Goal: Communication & Community: Answer question/provide support

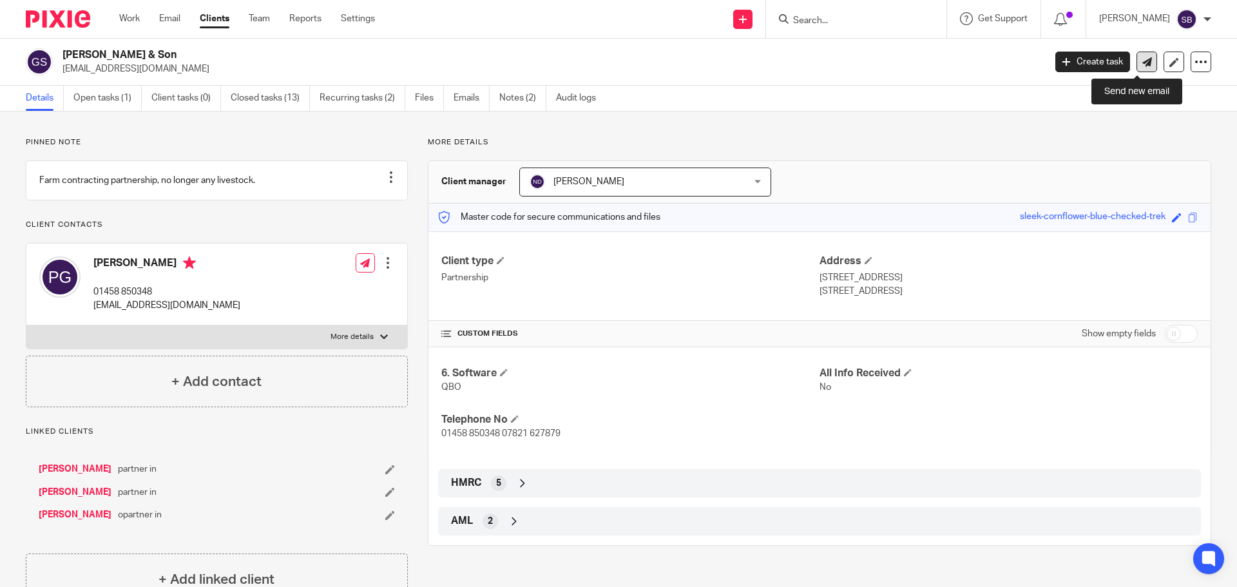
click at [1142, 62] on icon at bounding box center [1147, 62] width 10 height 10
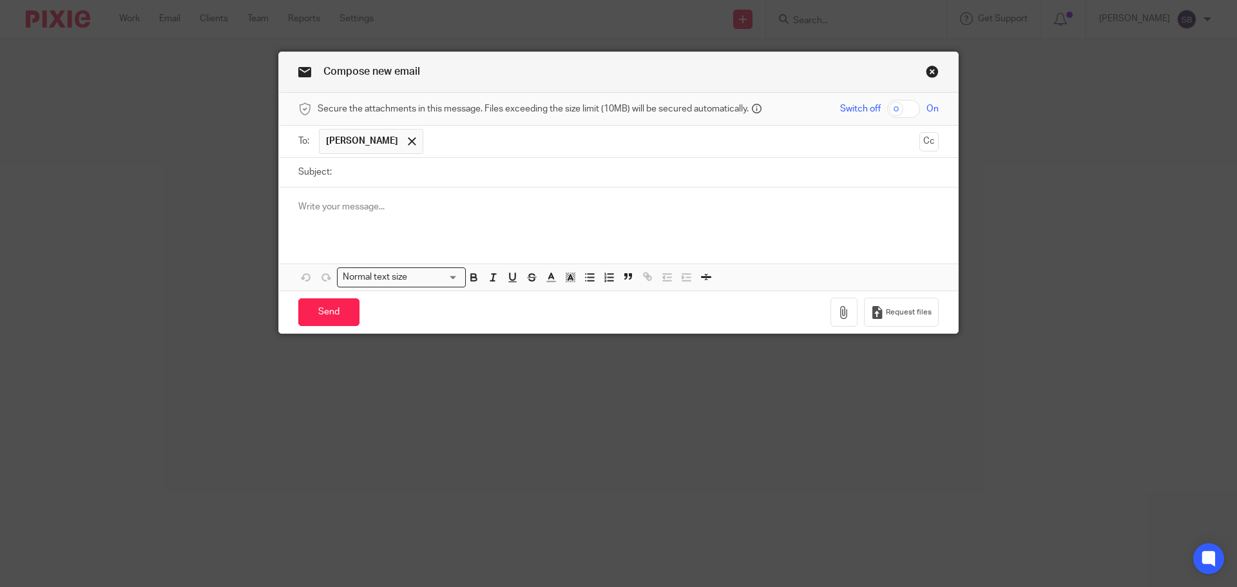
click at [390, 173] on input "Subject:" at bounding box center [638, 172] width 600 height 29
type input "[PERSON_NAME] - casual earnings"
click at [368, 215] on div at bounding box center [618, 212] width 679 height 50
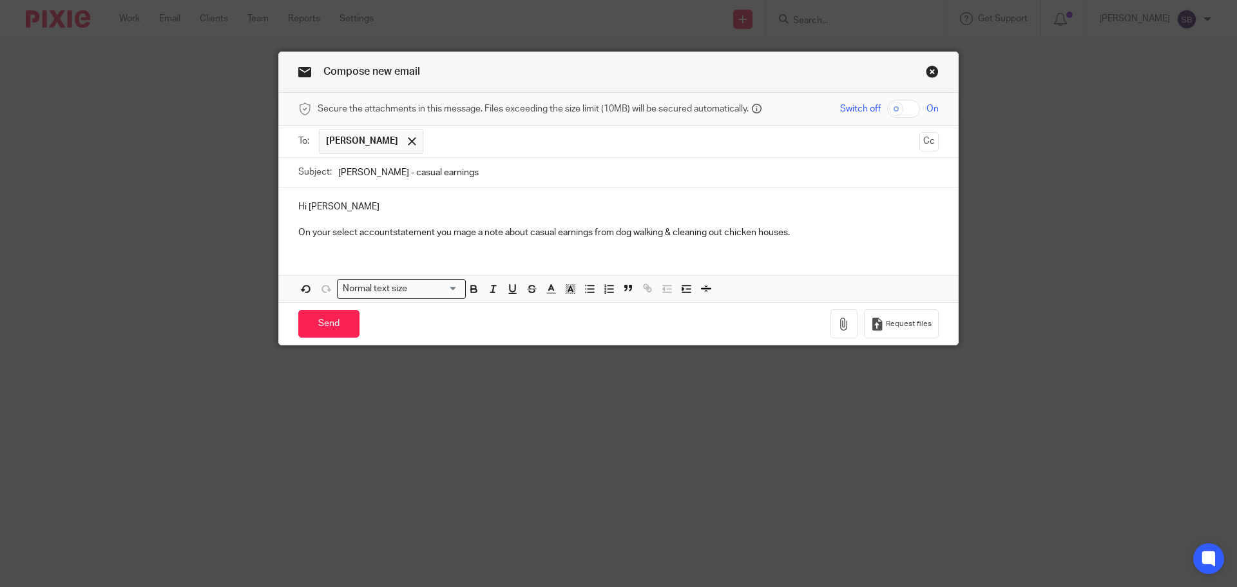
click at [386, 233] on p "On your select accountstatement you mage a note about casual earnings from dog …" at bounding box center [618, 232] width 640 height 13
click at [804, 225] on p at bounding box center [618, 219] width 640 height 13
click at [802, 232] on p "On your select account statement you mage a note about casual earnings from dog…" at bounding box center [618, 232] width 640 height 13
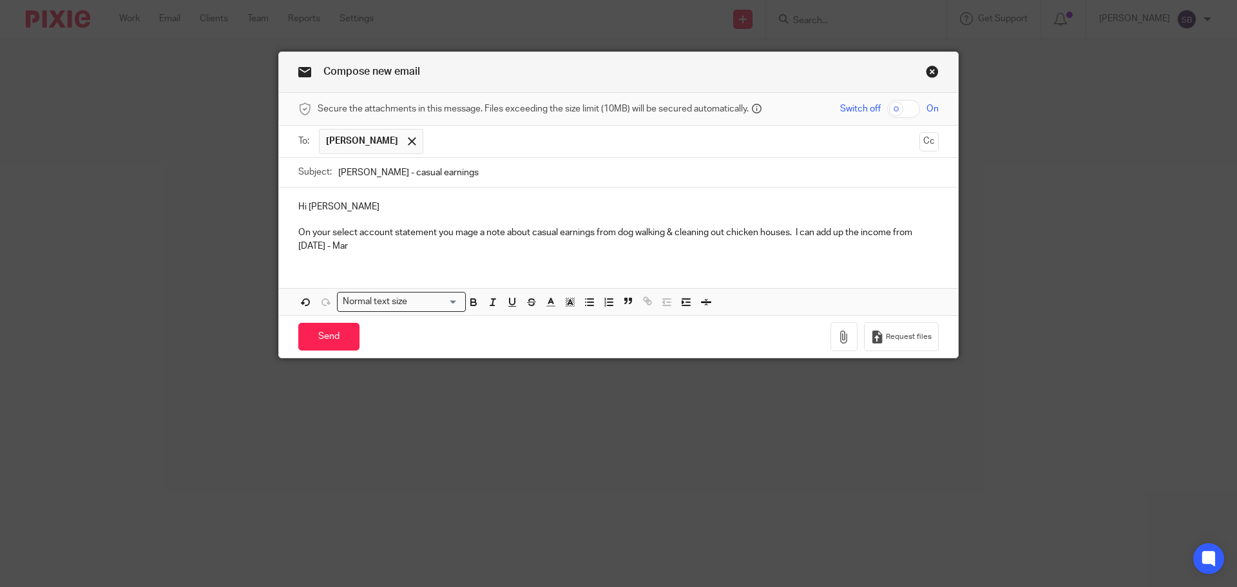
click at [463, 236] on p "On your select account statement you mage a note about casual earnings from dog…" at bounding box center [618, 239] width 640 height 26
click at [339, 244] on p "On your select account statement you made a note about casual earnings from dog…" at bounding box center [618, 239] width 640 height 26
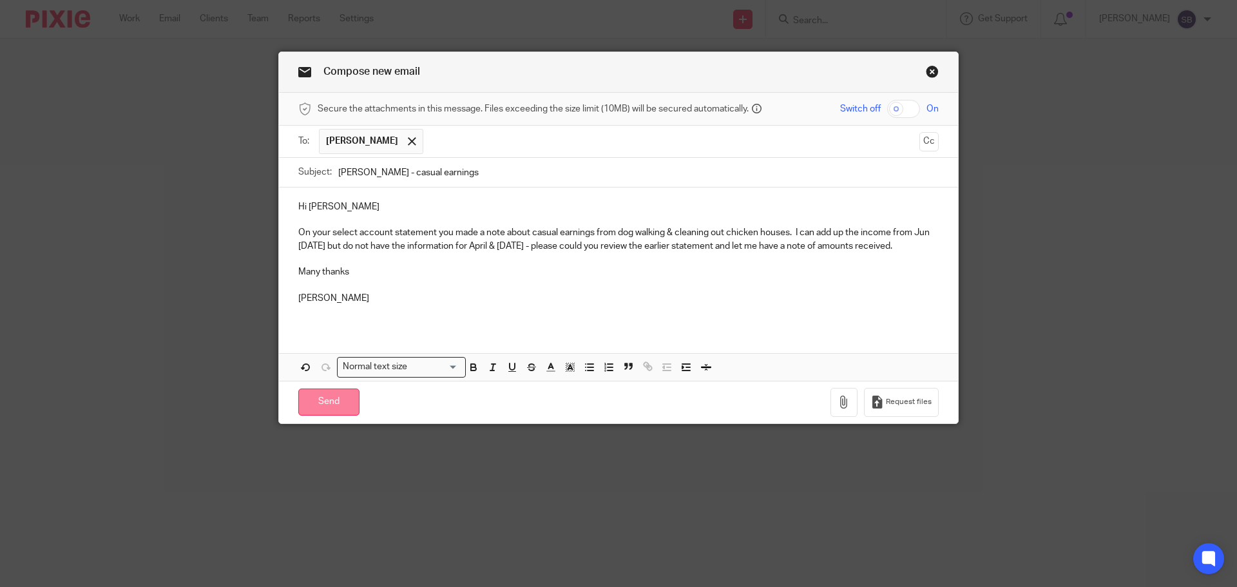
click at [336, 397] on input "Send" at bounding box center [328, 402] width 61 height 28
